Goal: Information Seeking & Learning: Learn about a topic

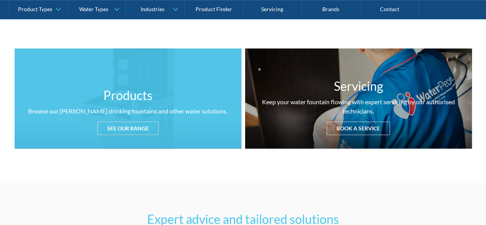
click at [115, 123] on div "See our range" at bounding box center [128, 127] width 62 height 13
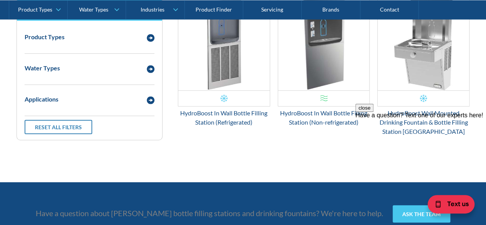
scroll to position [963, 0]
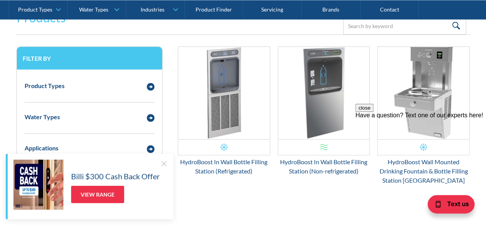
drag, startPoint x: 322, startPoint y: 209, endPoint x: 24, endPoint y: 79, distance: 325.2
click at [322, 209] on div "Filter by Product Types Filtered Water Taps Sensor/Hands Free Taps Water Cooler…" at bounding box center [244, 130] width 454 height 167
click at [418, 90] on img "Email Form 3" at bounding box center [423, 93] width 91 height 92
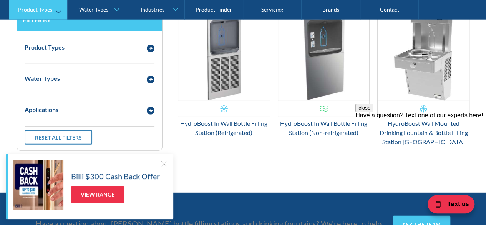
scroll to position [269, 0]
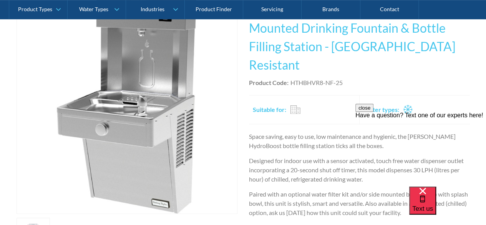
scroll to position [115, 0]
